Goal: Use online tool/utility: Utilize a website feature to perform a specific function

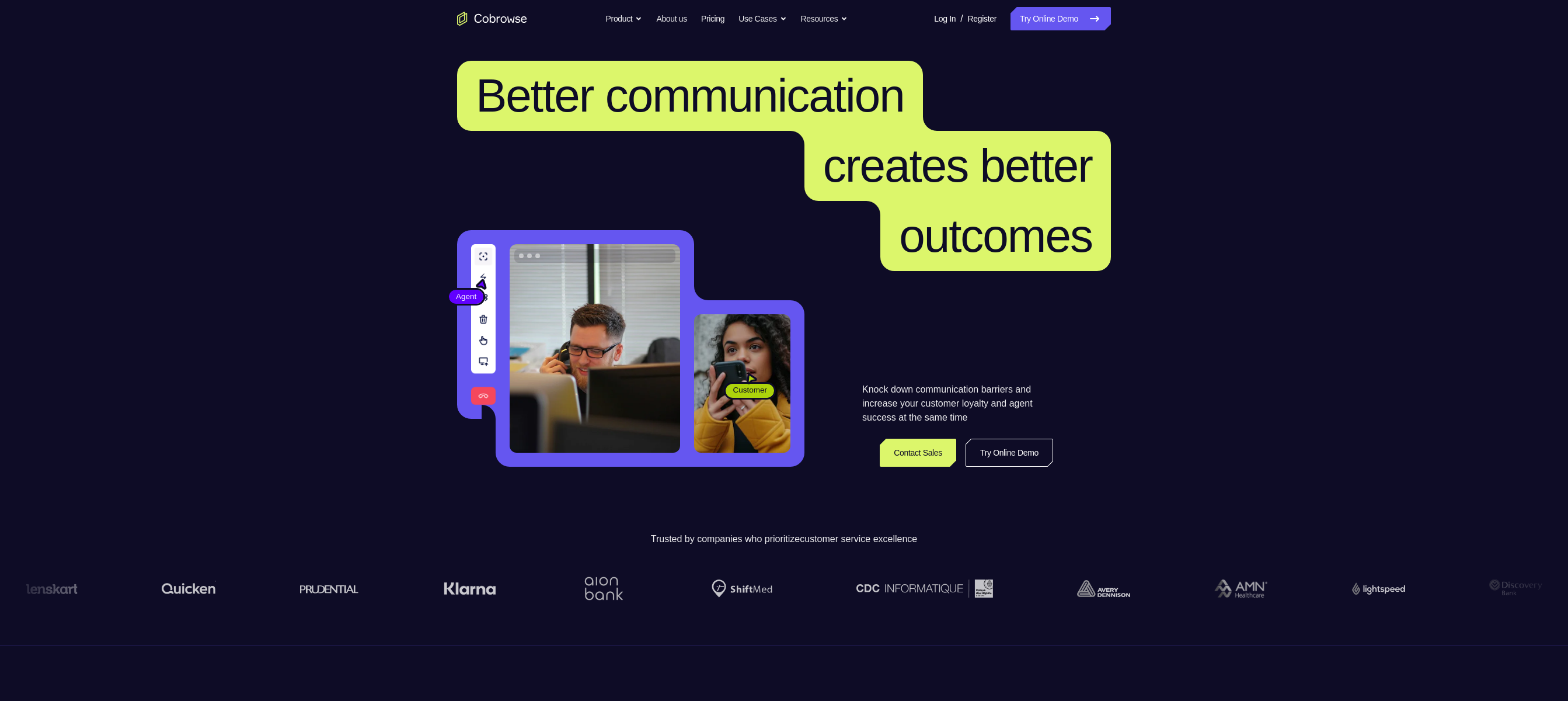
click at [1066, 14] on link "Try Online Demo" at bounding box center [1061, 19] width 101 height 24
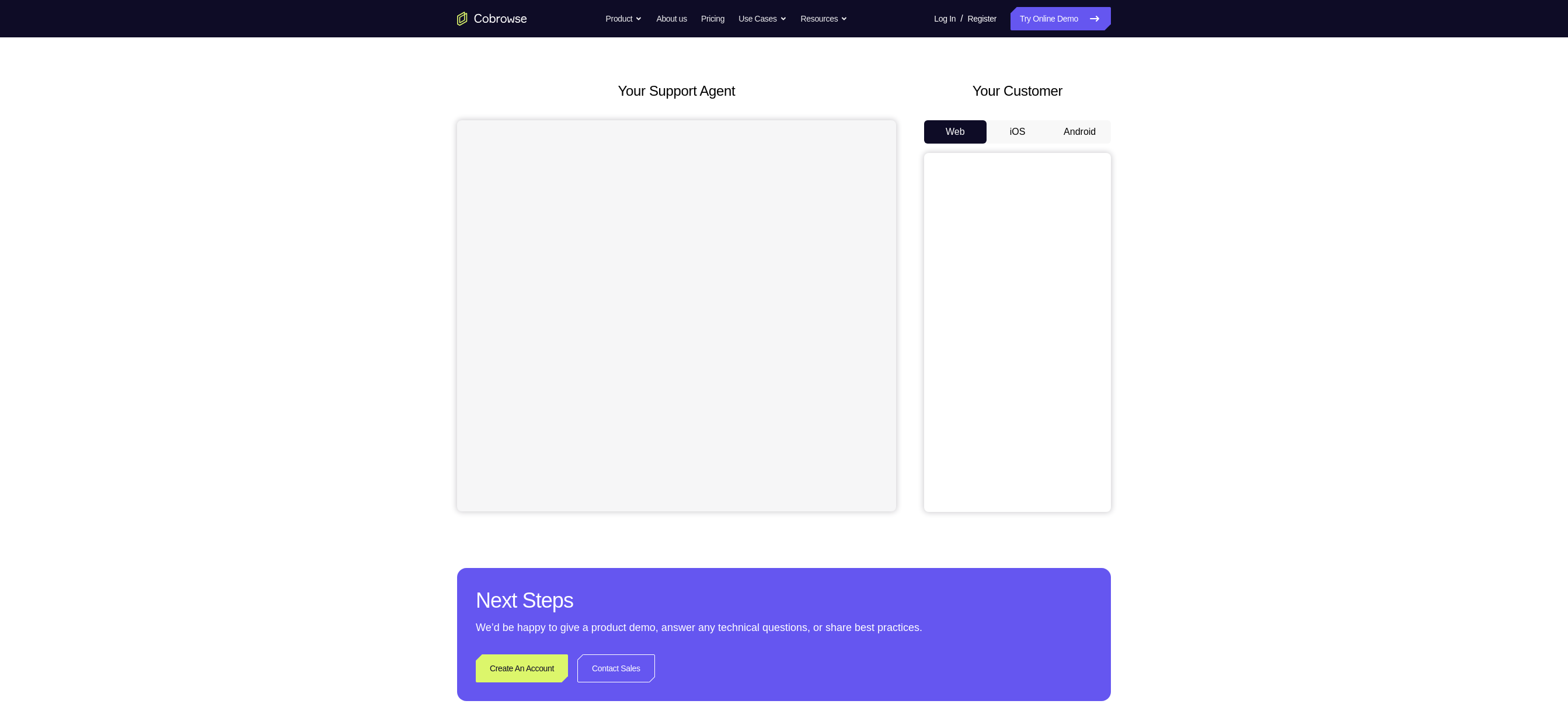
scroll to position [30, 0]
click at [1072, 136] on button "Android" at bounding box center [1080, 133] width 63 height 23
